Goal: Task Accomplishment & Management: Use online tool/utility

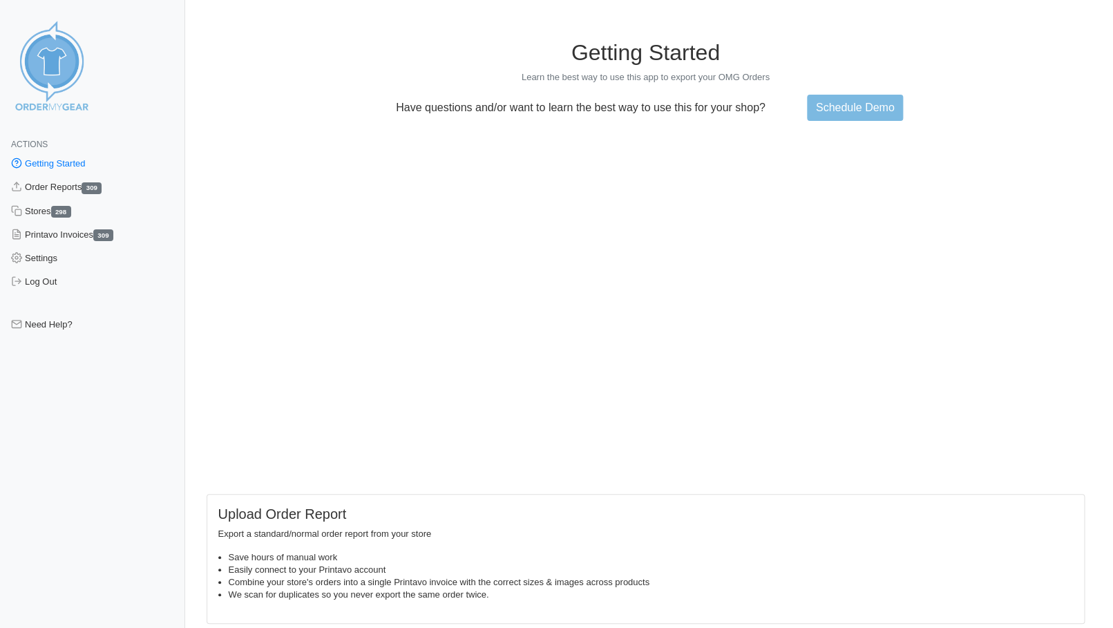
click at [42, 164] on link "Getting Started" at bounding box center [92, 163] width 185 height 23
click at [39, 189] on link "Order Reports 309" at bounding box center [92, 187] width 185 height 23
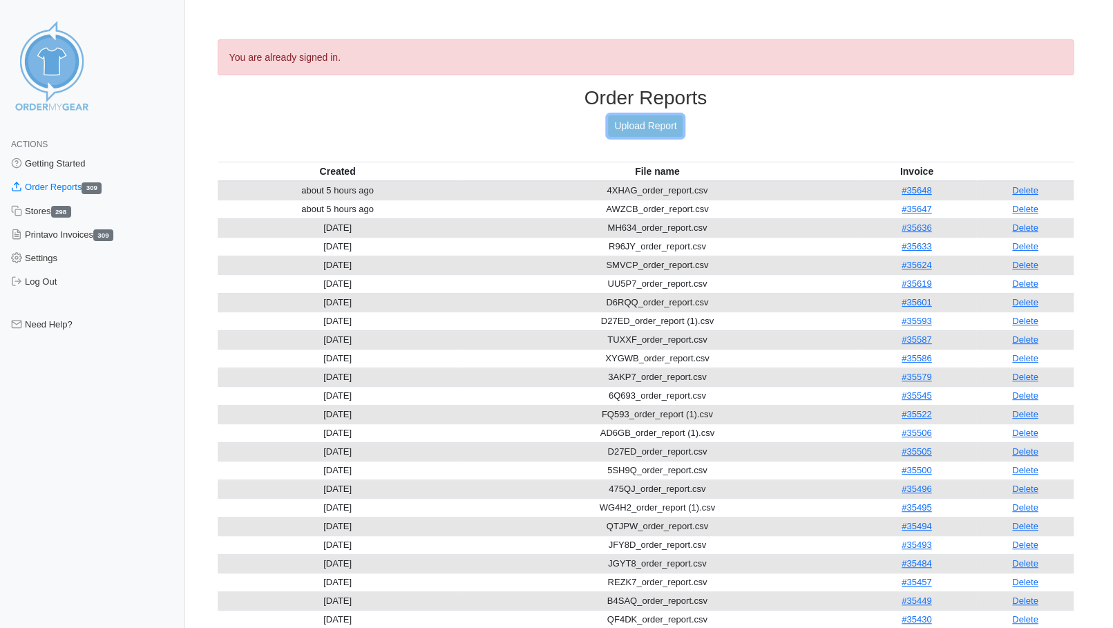
click at [668, 124] on link "Upload Report" at bounding box center [645, 125] width 75 height 21
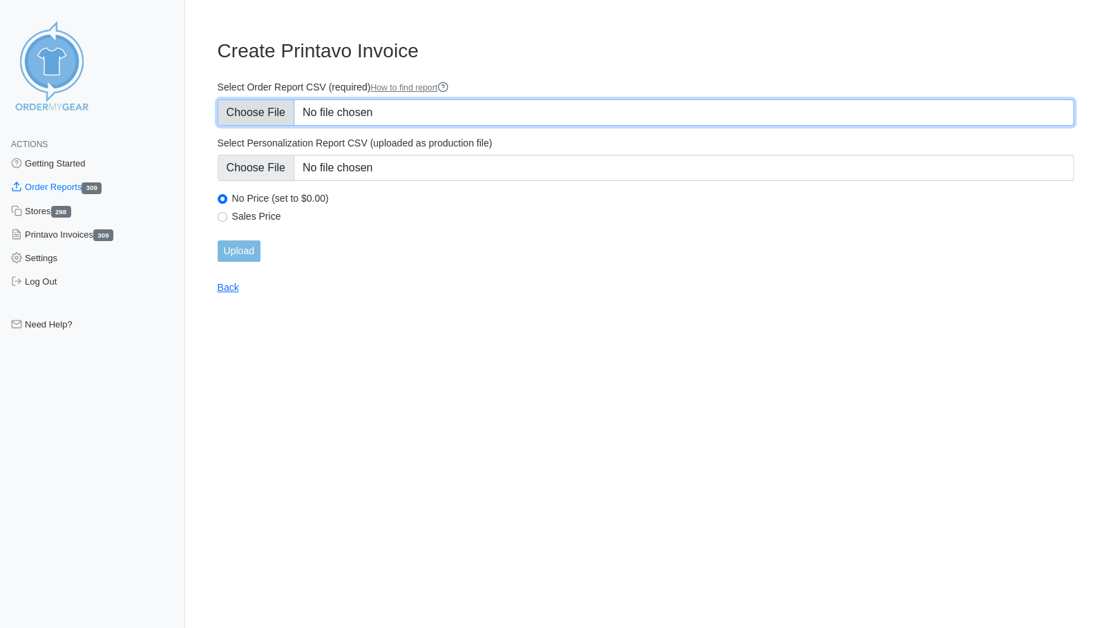
click at [264, 120] on input "Select Order Report CSV (required) How to find report" at bounding box center [646, 113] width 857 height 26
type input "C:\fakepath\DR4XC_order_report.csv"
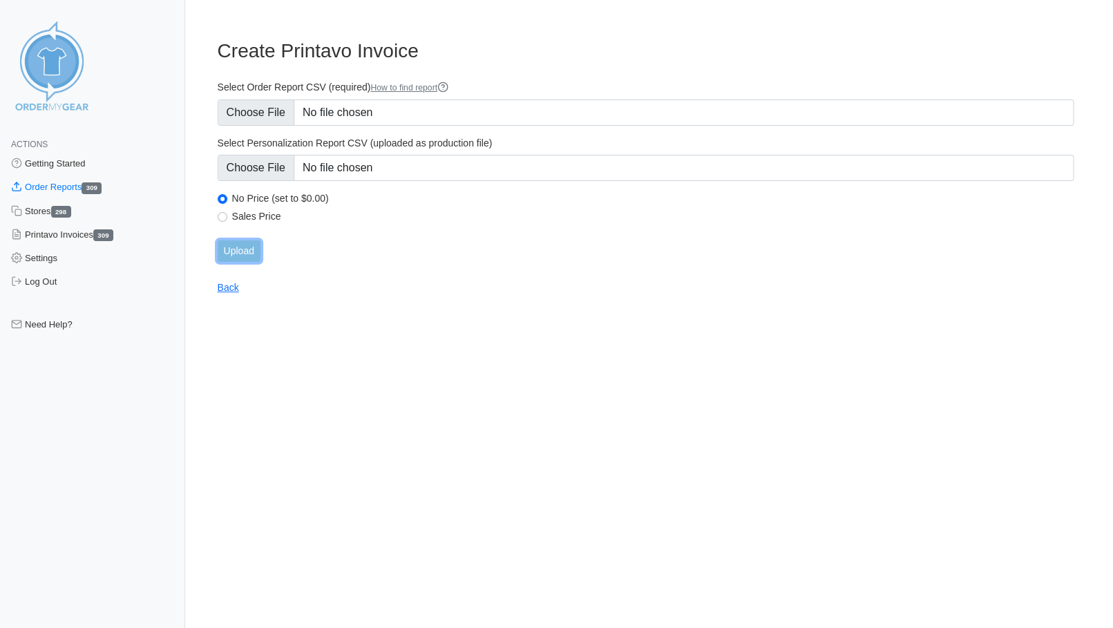
click at [245, 252] on input "Upload" at bounding box center [239, 251] width 43 height 21
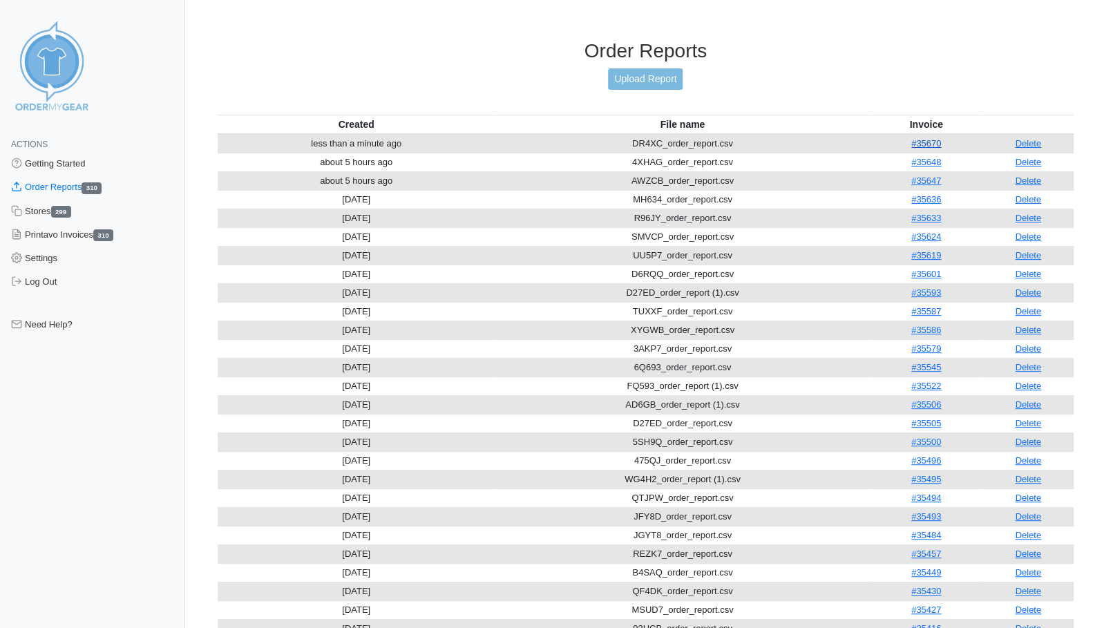
click at [924, 138] on link "#35670" at bounding box center [927, 143] width 30 height 10
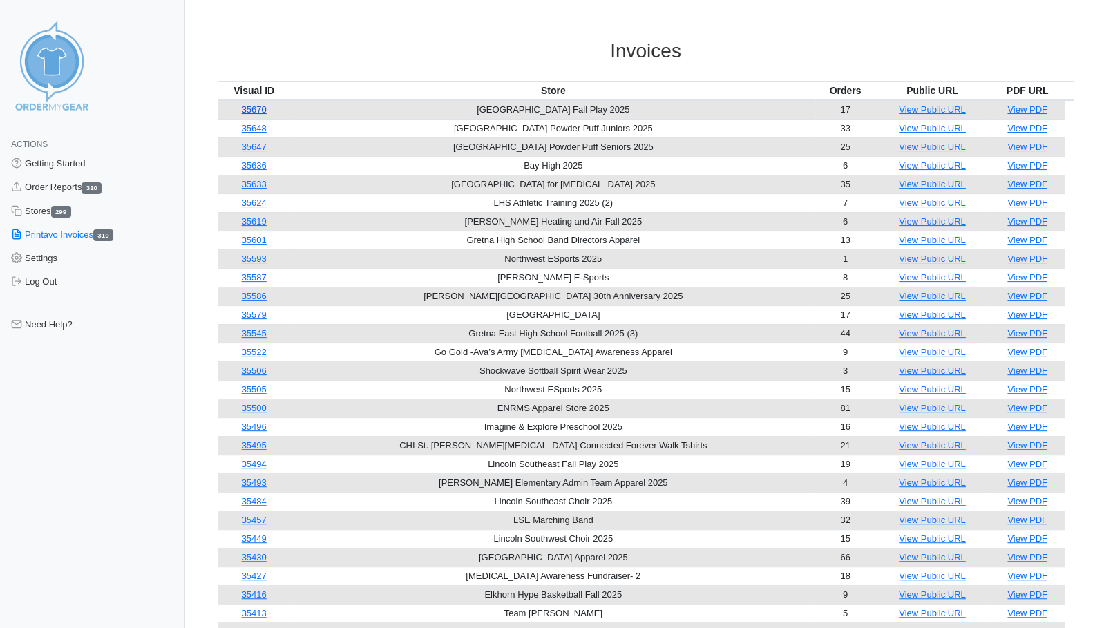
click at [254, 109] on link "35670" at bounding box center [254, 109] width 25 height 10
